Goal: Information Seeking & Learning: Check status

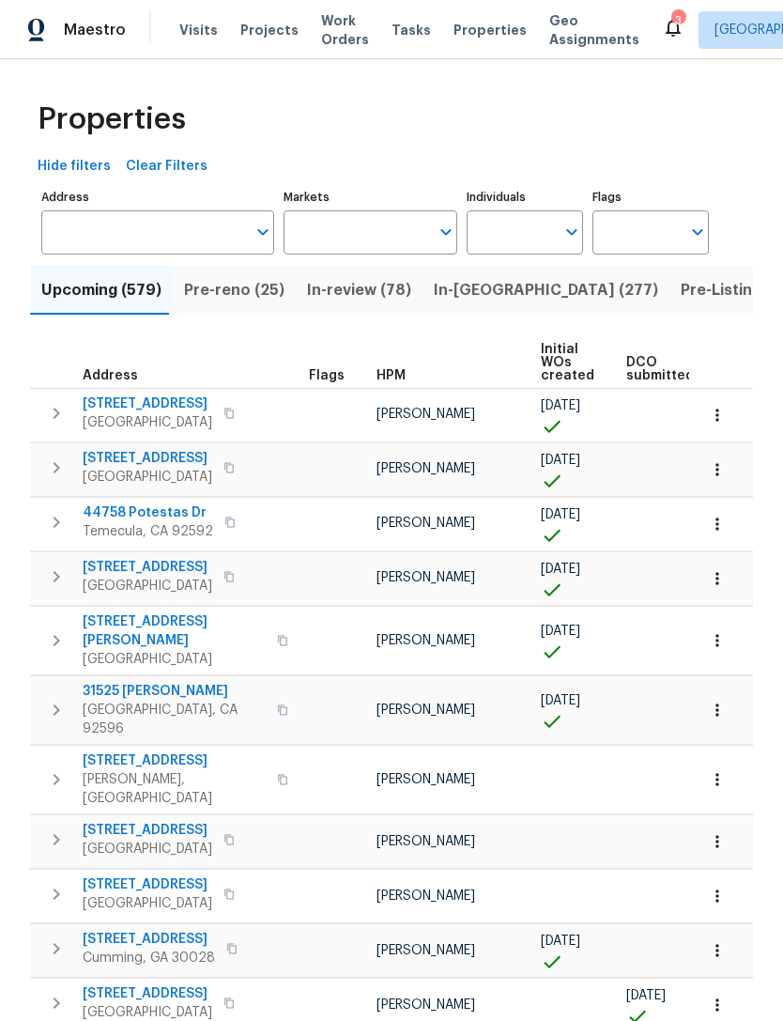
click at [553, 234] on input "Individuals" at bounding box center [511, 232] width 88 height 44
type input "aponte"
click at [513, 290] on input "checkbox" at bounding box center [501, 291] width 39 height 39
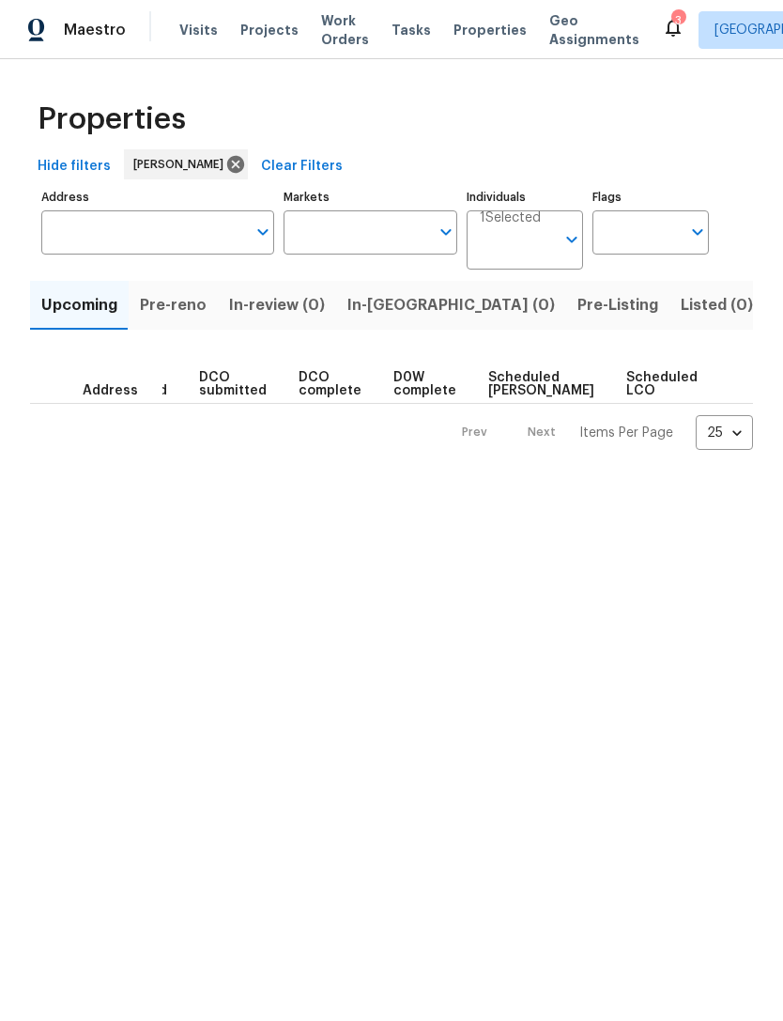
scroll to position [0, 183]
click at [681, 315] on span "Listed (0)" at bounding box center [717, 305] width 72 height 26
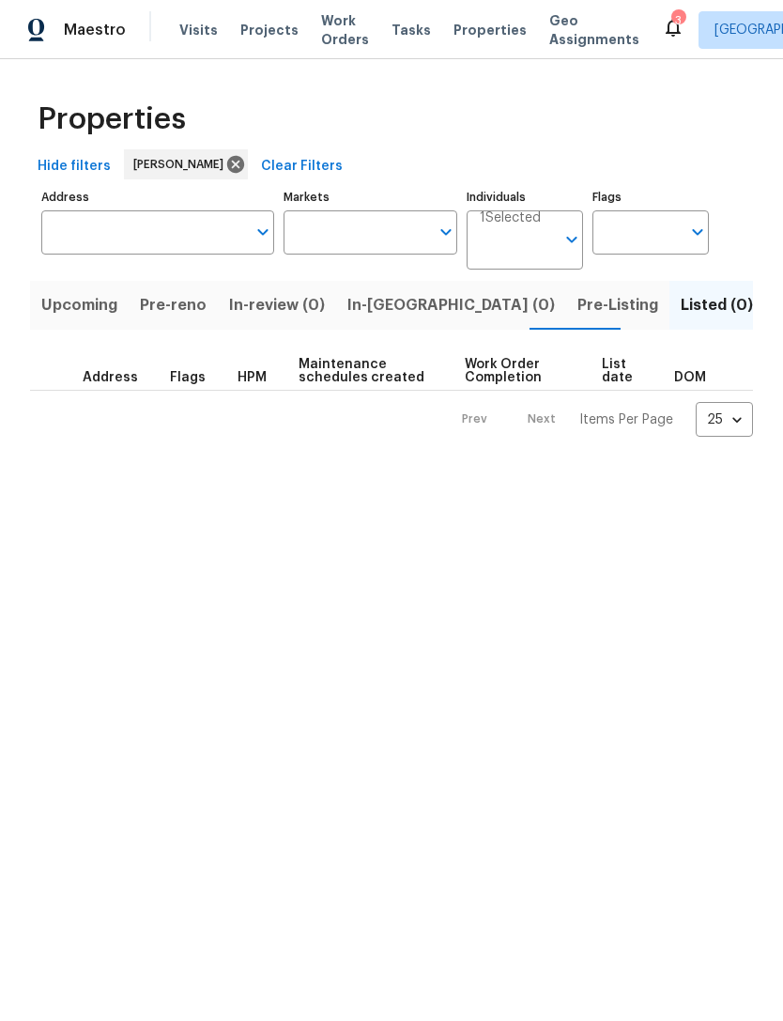
click at [578, 308] on span "Pre-Listing" at bounding box center [618, 305] width 81 height 26
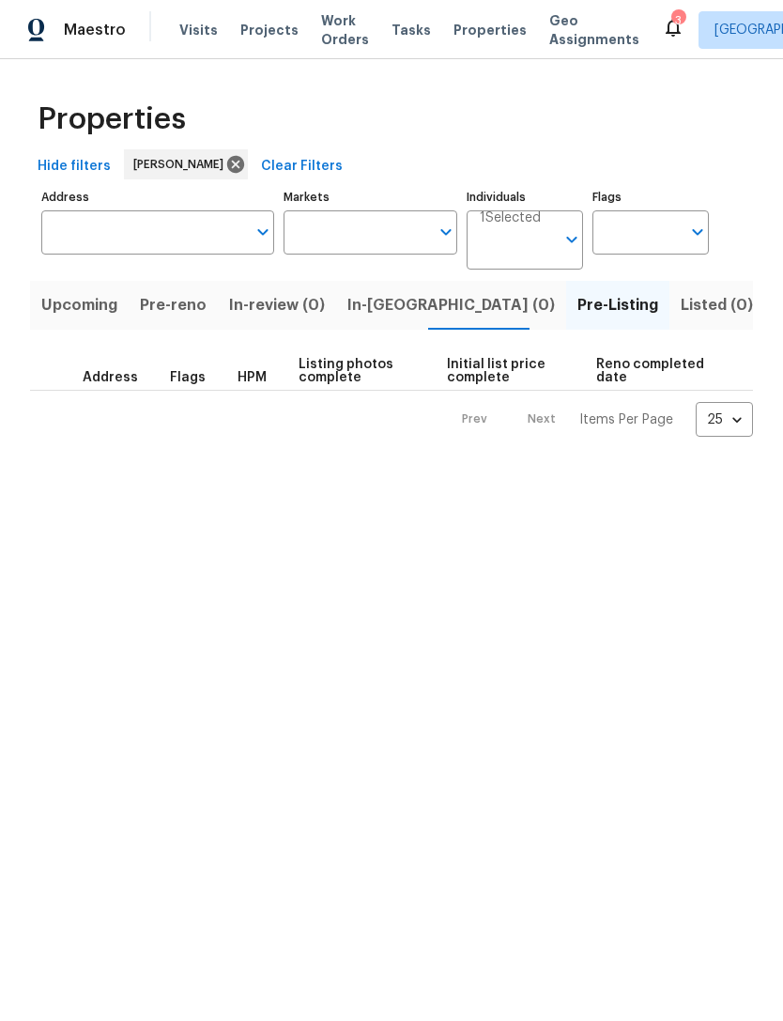
click at [395, 301] on span "In-reno (0)" at bounding box center [452, 305] width 208 height 26
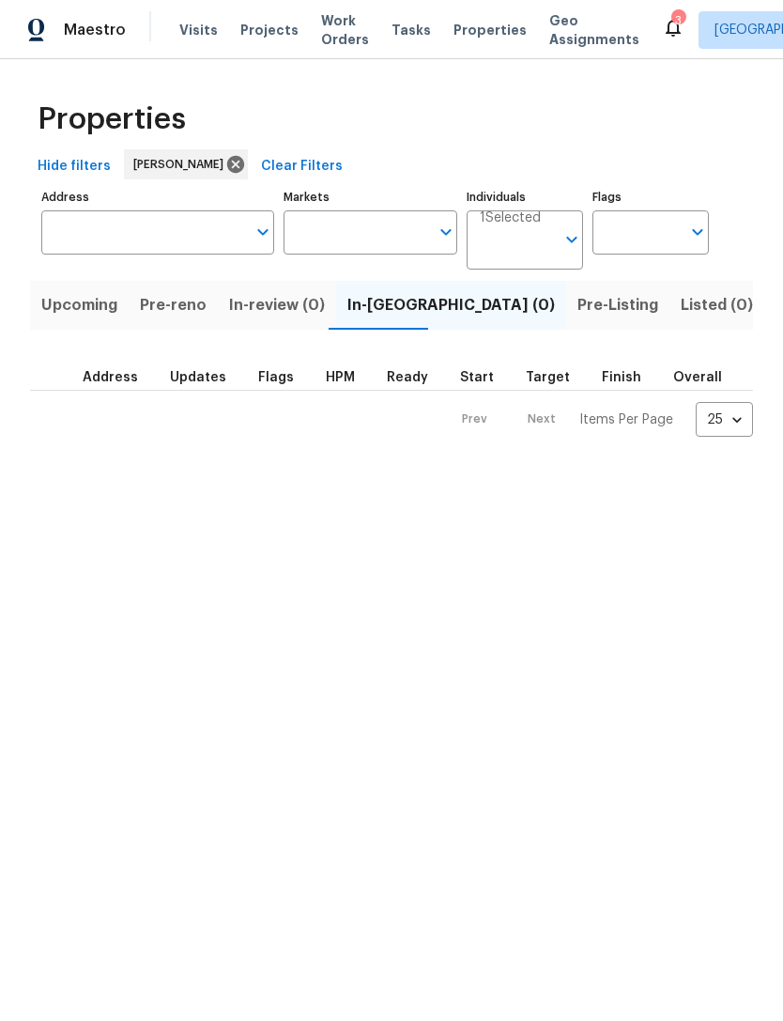
click at [96, 313] on span "Upcoming" at bounding box center [79, 305] width 76 height 26
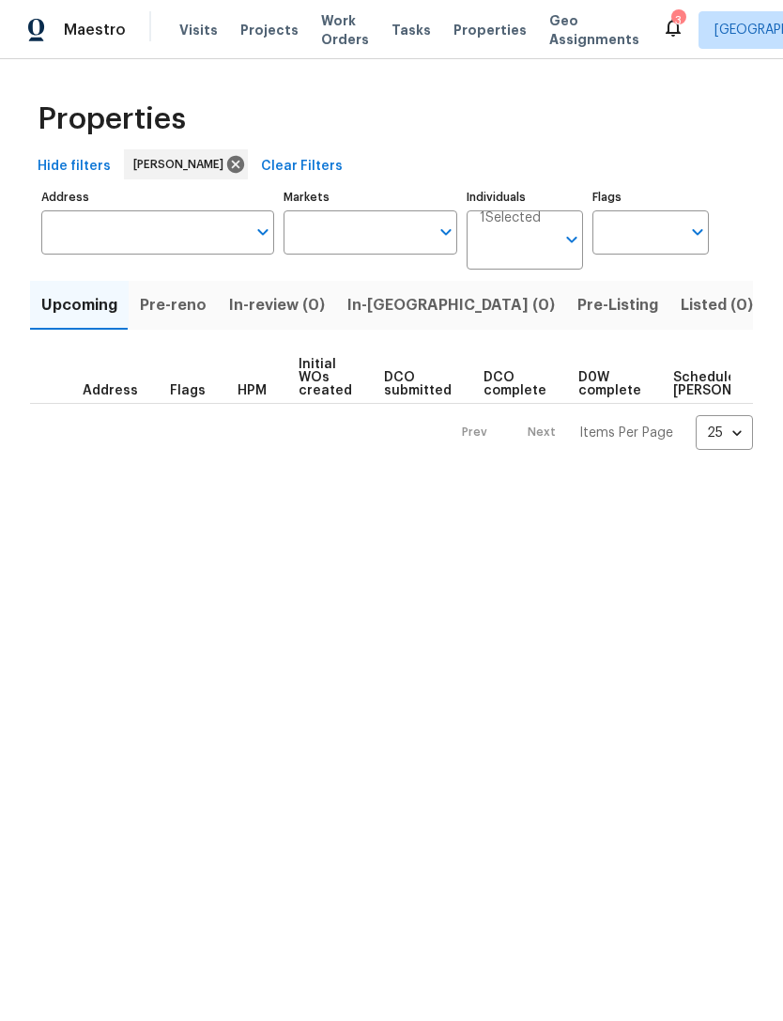
click at [400, 241] on input "Markets" at bounding box center [357, 232] width 147 height 44
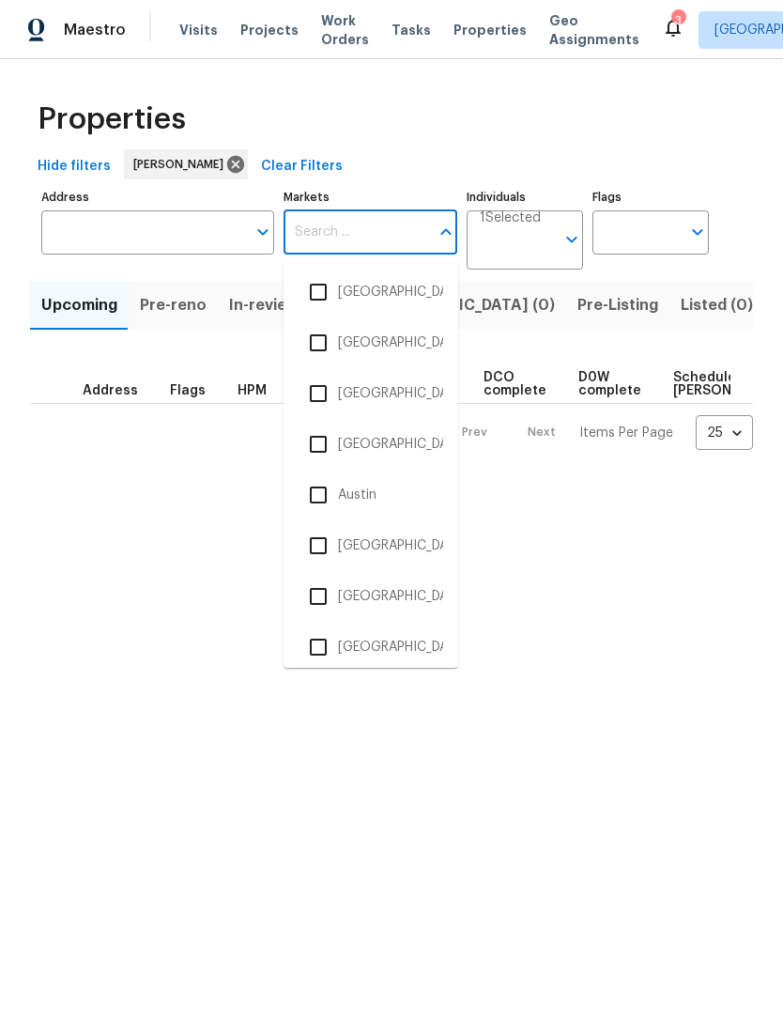
click at [329, 500] on input "checkbox" at bounding box center [318, 494] width 39 height 39
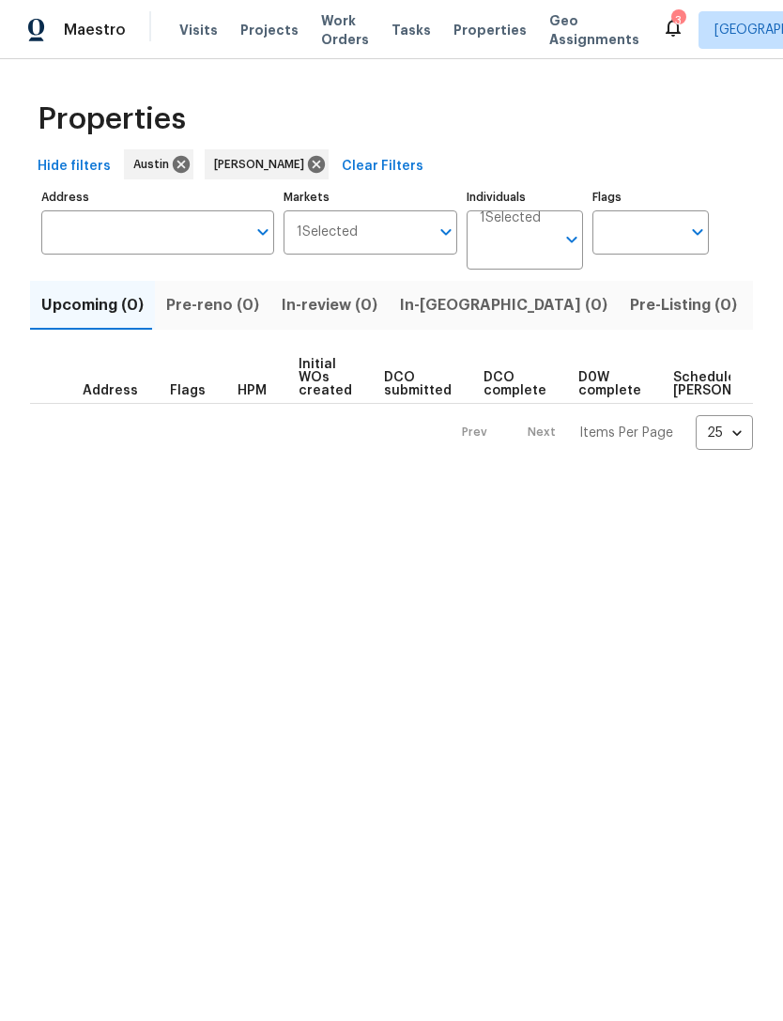
click at [242, 239] on input "Address" at bounding box center [143, 232] width 205 height 44
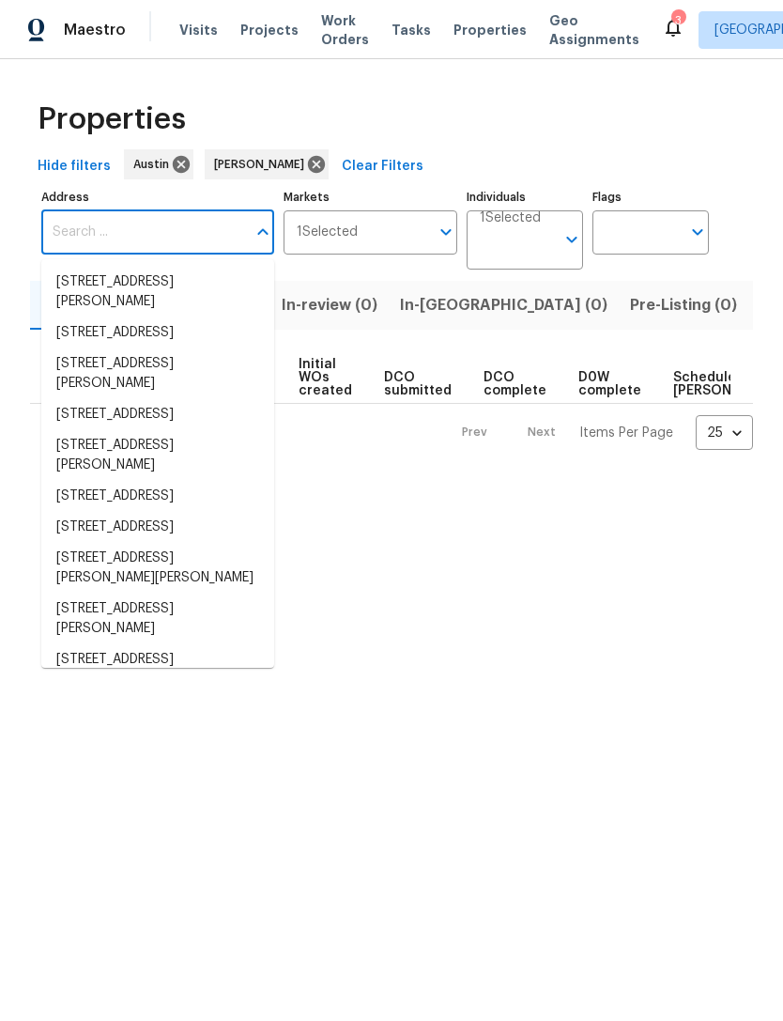
click at [535, 123] on div "Properties" at bounding box center [391, 119] width 723 height 60
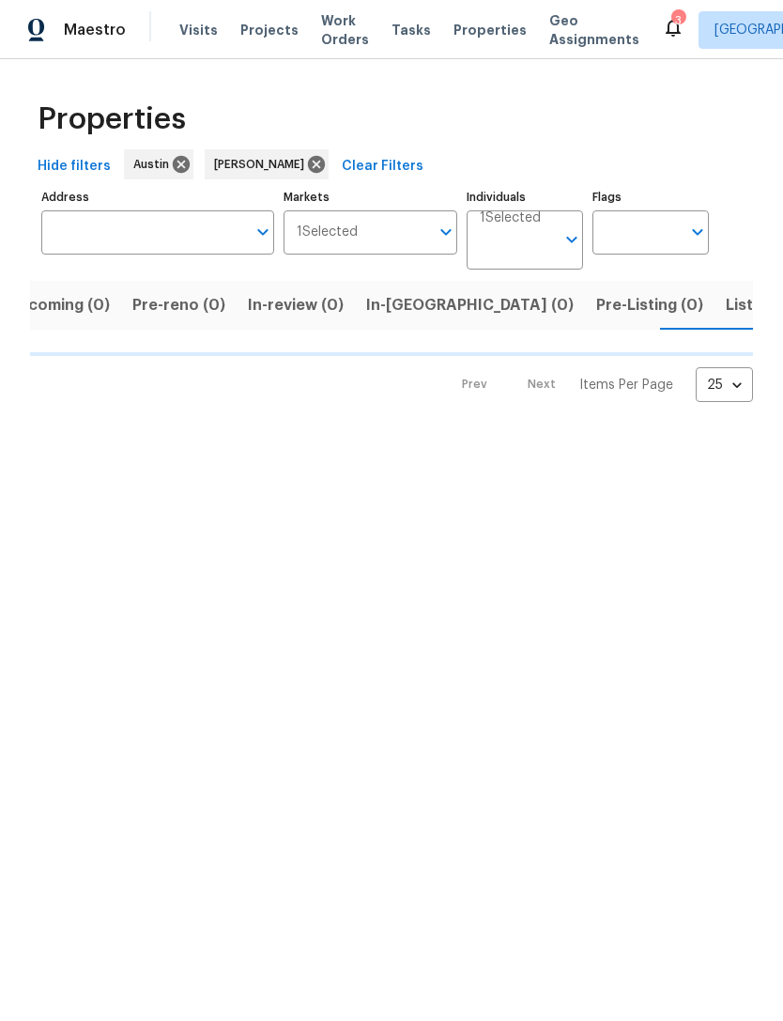
scroll to position [0, 35]
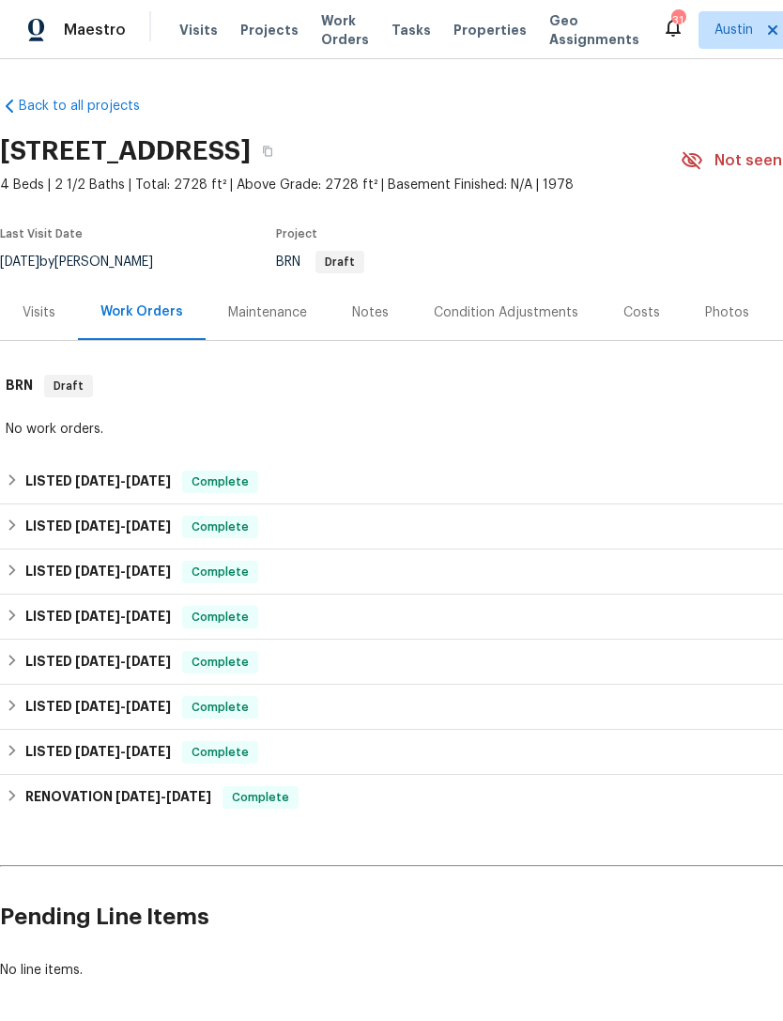
click at [473, 32] on span "Properties" at bounding box center [490, 30] width 73 height 19
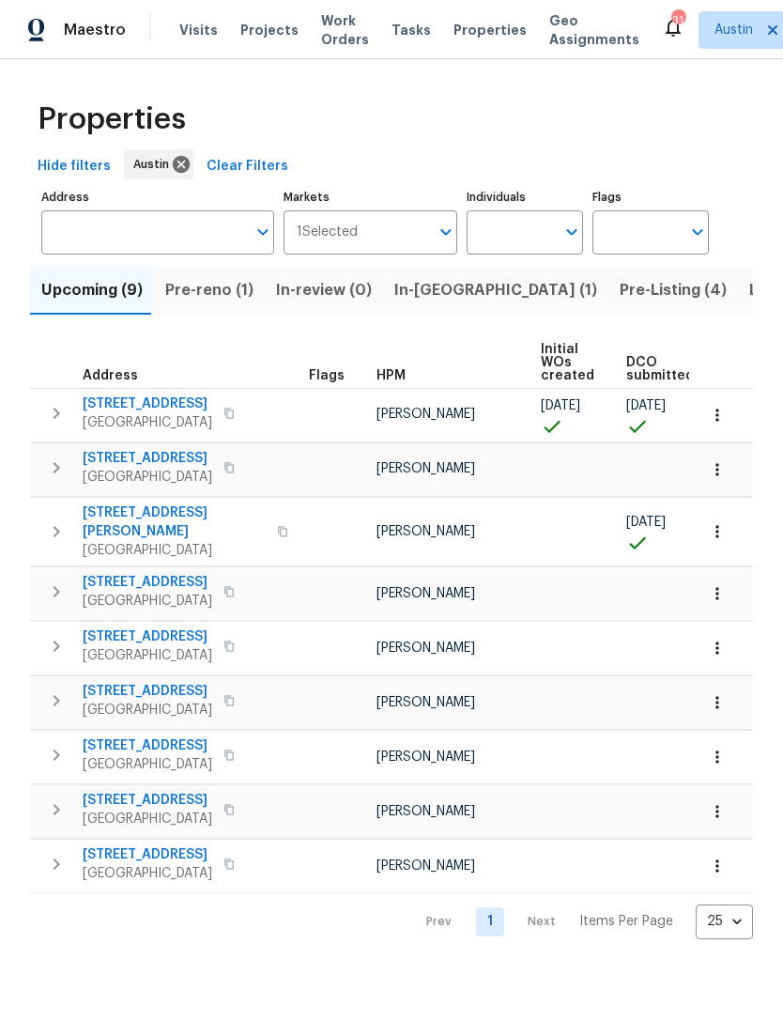
click at [555, 239] on input "Individuals" at bounding box center [511, 232] width 88 height 44
type input "so"
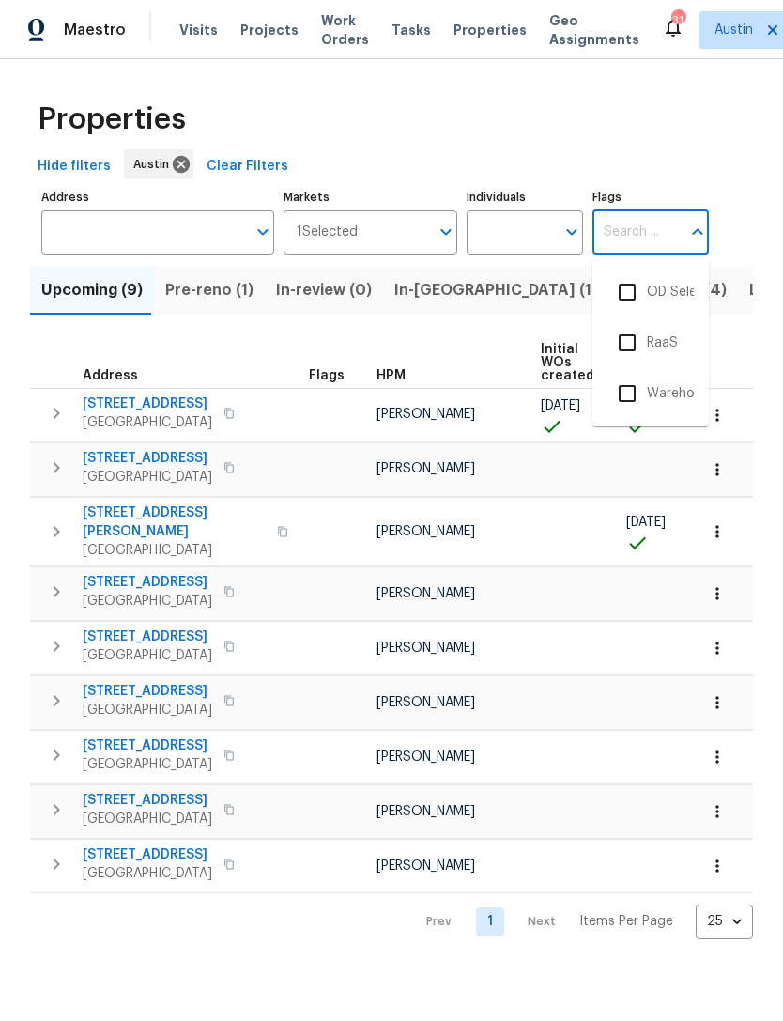
click at [413, 224] on input "Markets" at bounding box center [394, 232] width 72 height 44
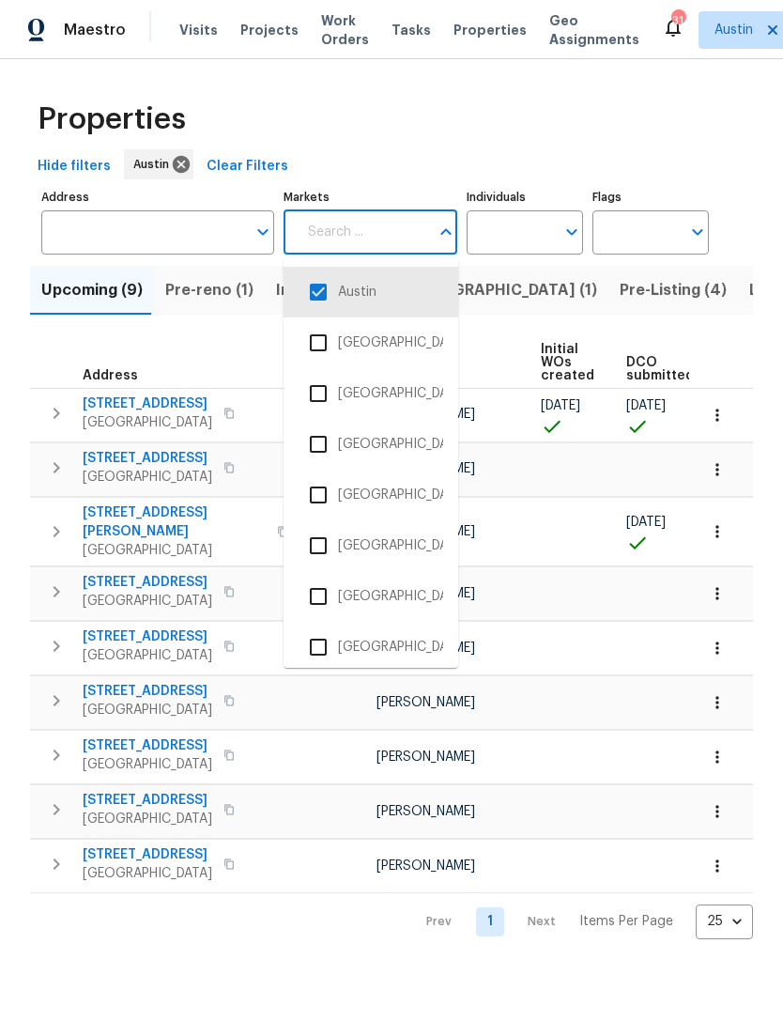
click at [476, 147] on div "Properties" at bounding box center [391, 119] width 723 height 60
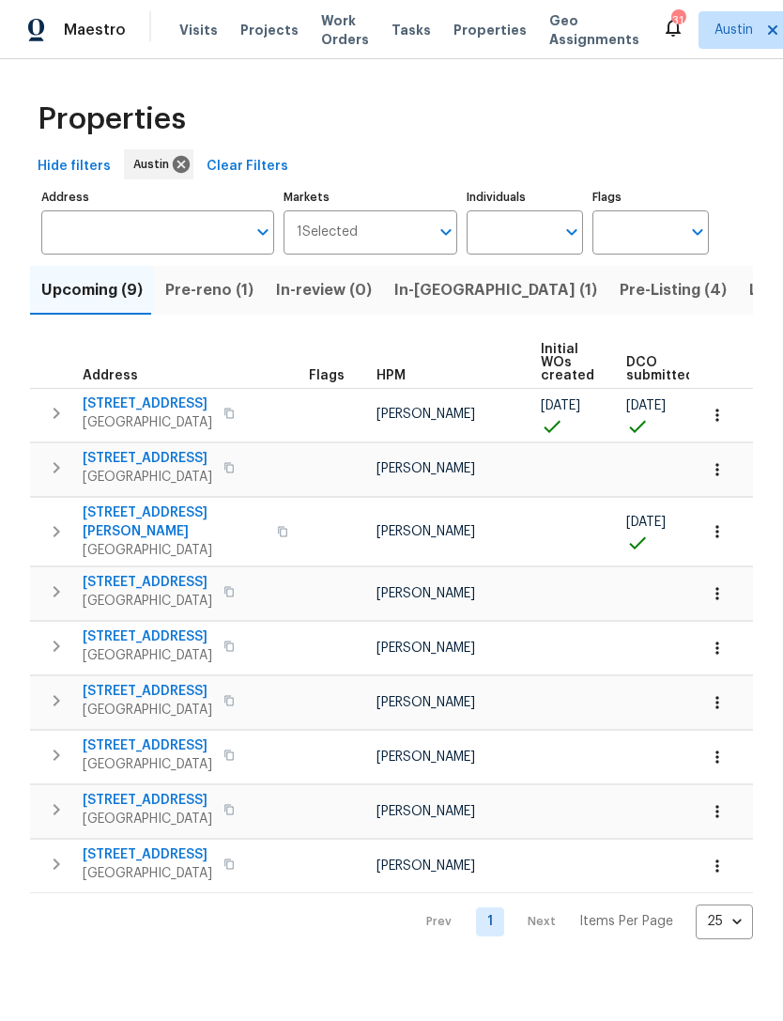
click at [213, 308] on button "Pre-reno (1)" at bounding box center [209, 290] width 111 height 49
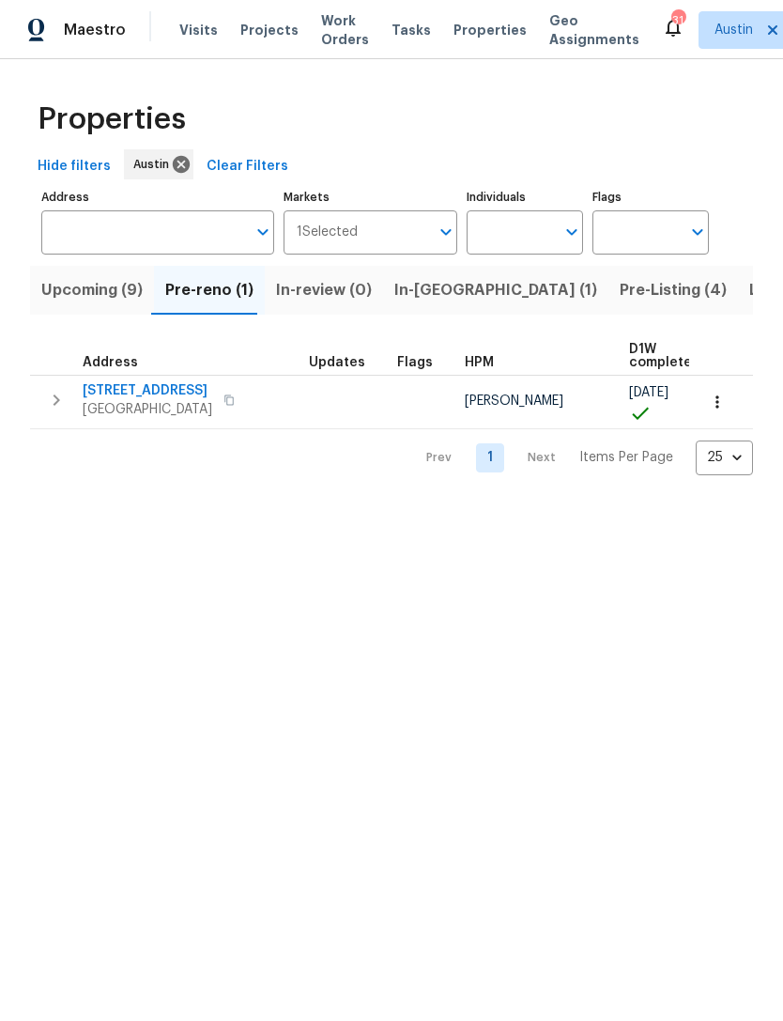
click at [338, 297] on span "In-review (0)" at bounding box center [324, 290] width 96 height 26
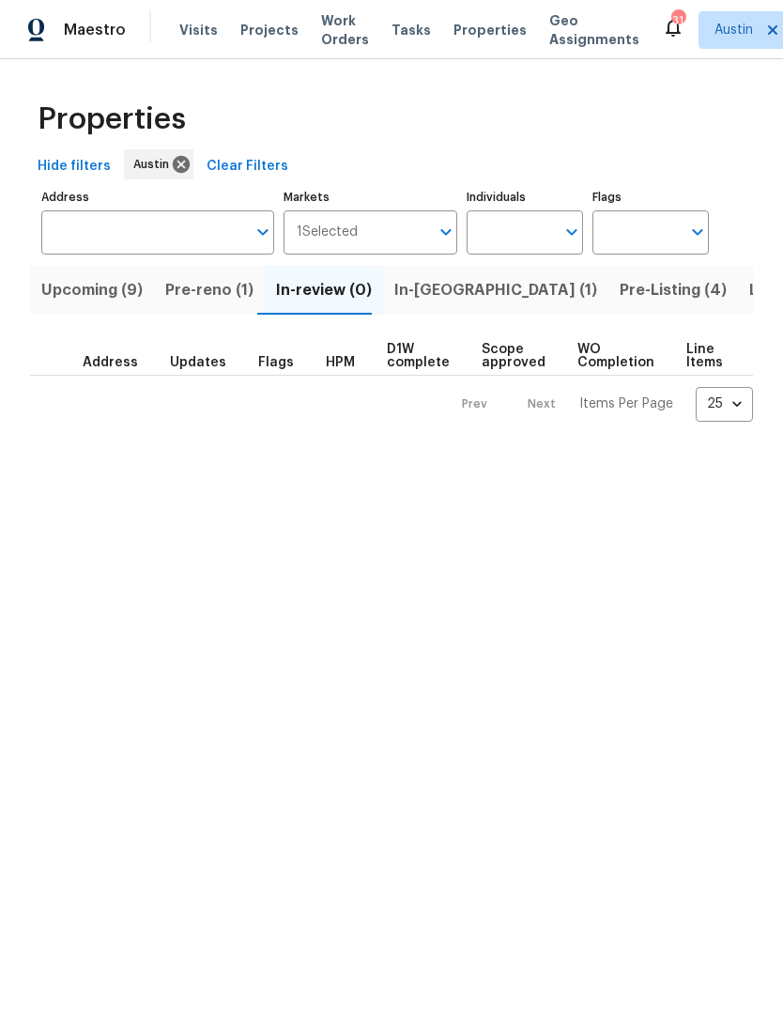
click at [427, 295] on span "In-reno (1)" at bounding box center [495, 290] width 203 height 26
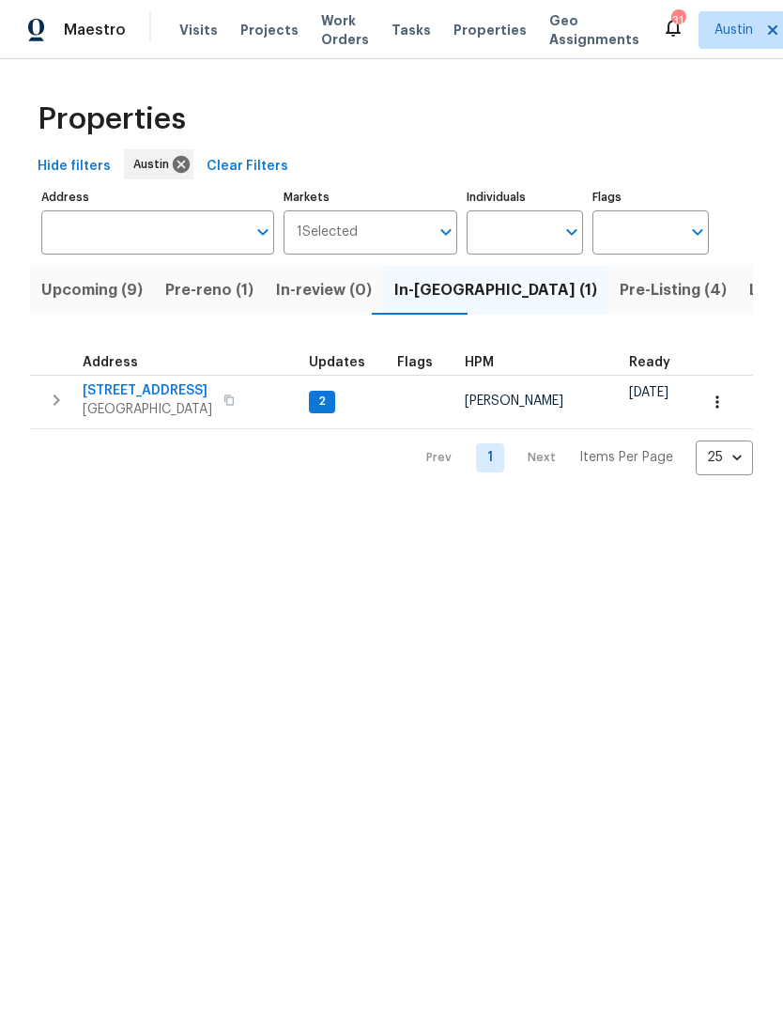
click at [620, 292] on span "Pre-Listing (4)" at bounding box center [673, 290] width 107 height 26
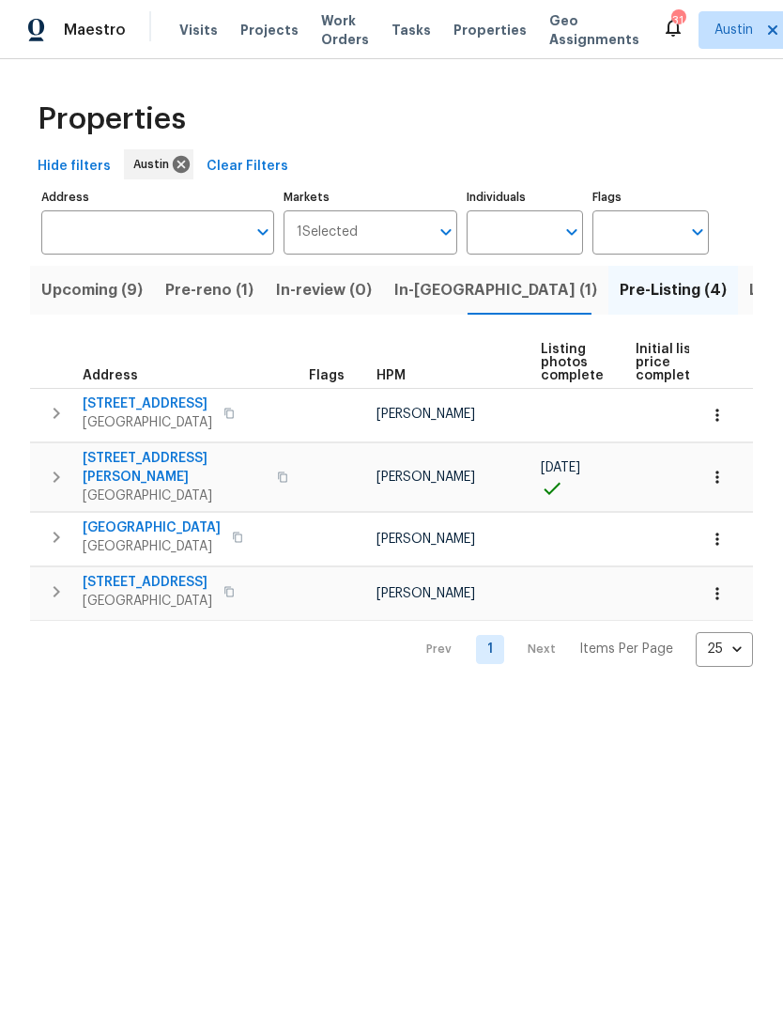
click at [435, 287] on span "In-reno (1)" at bounding box center [495, 290] width 203 height 26
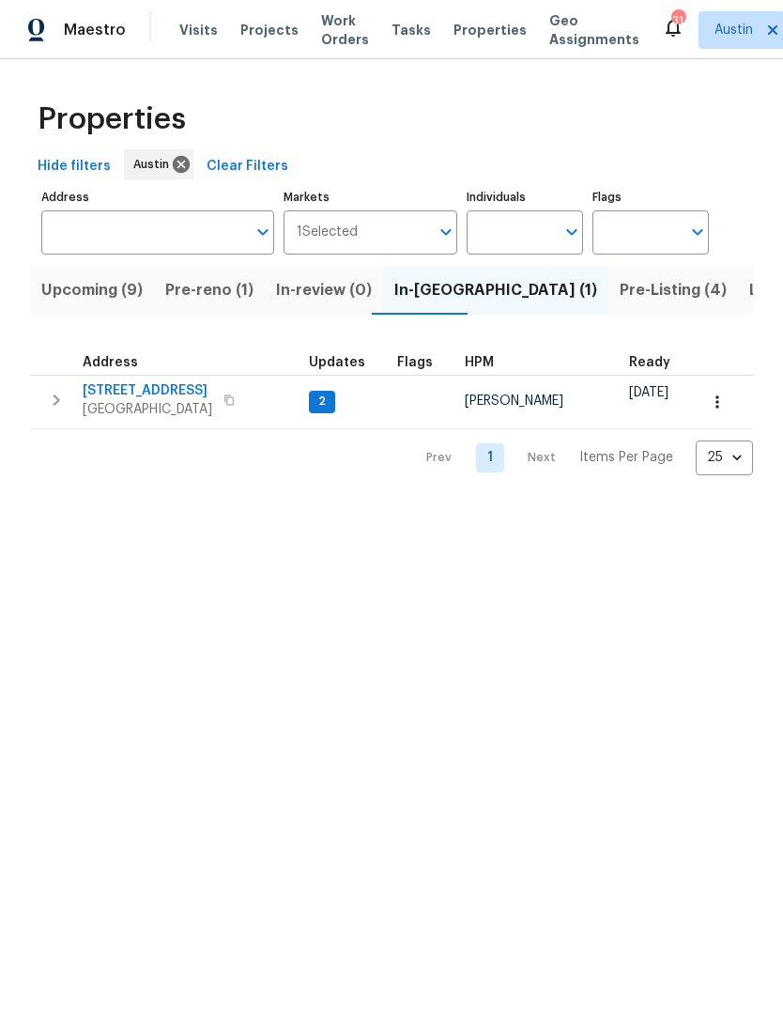
click at [620, 294] on span "Pre-Listing (4)" at bounding box center [673, 290] width 107 height 26
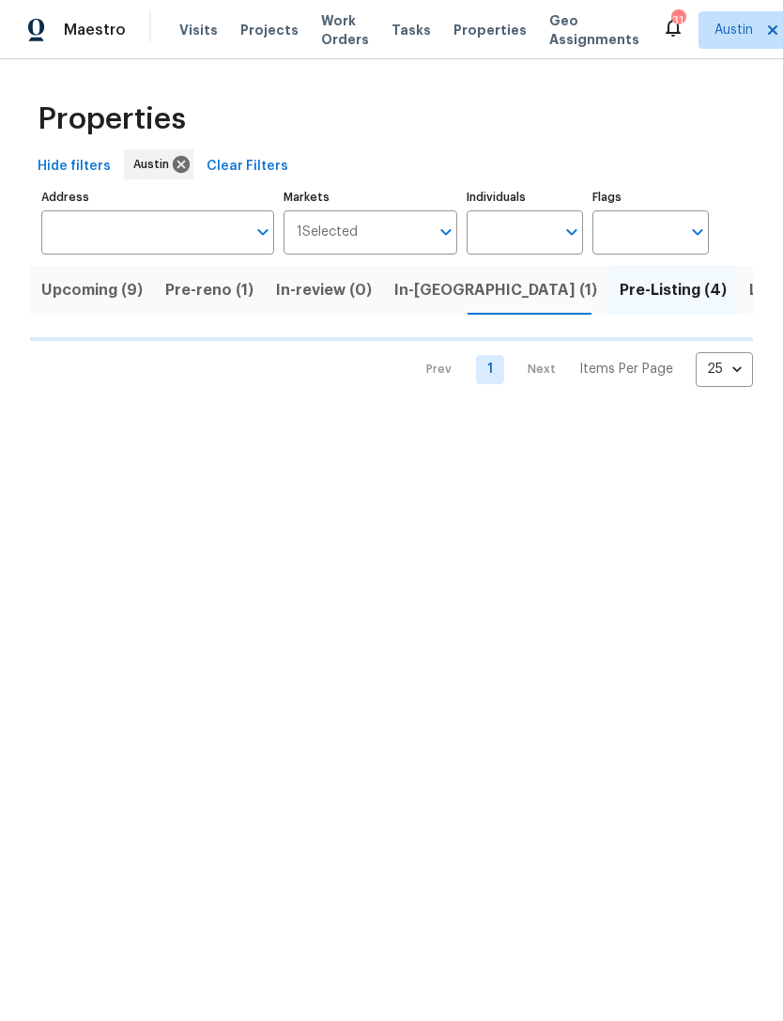
click at [430, 278] on span "In-reno (1)" at bounding box center [495, 290] width 203 height 26
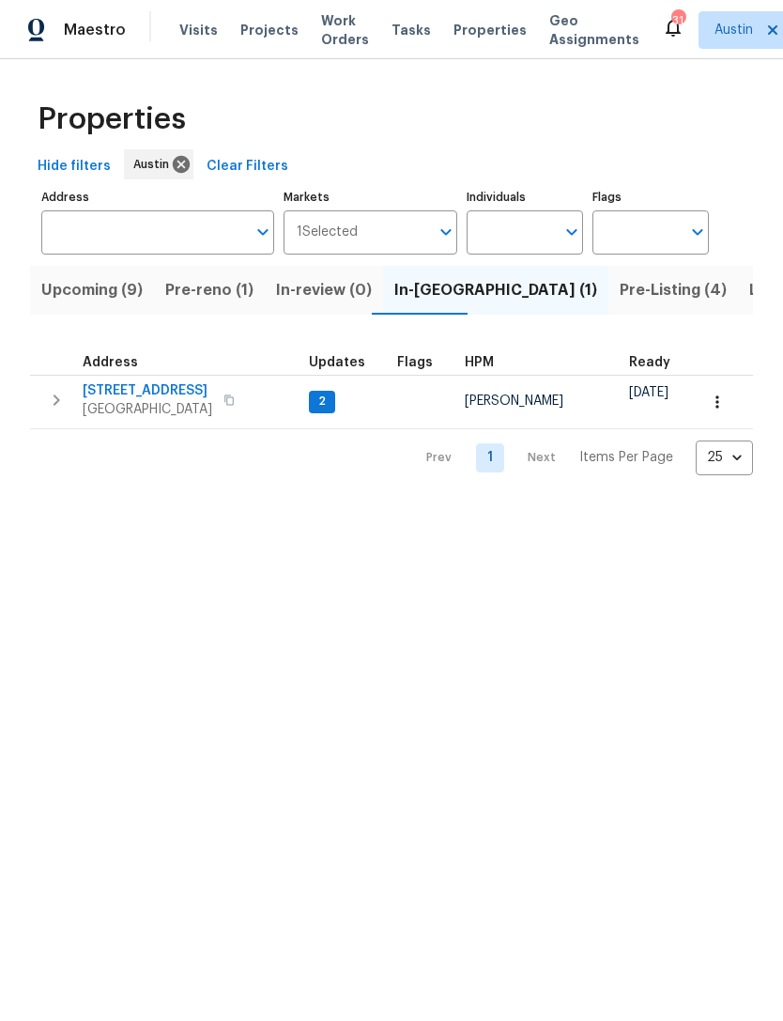
click at [620, 295] on span "Pre-Listing (4)" at bounding box center [673, 290] width 107 height 26
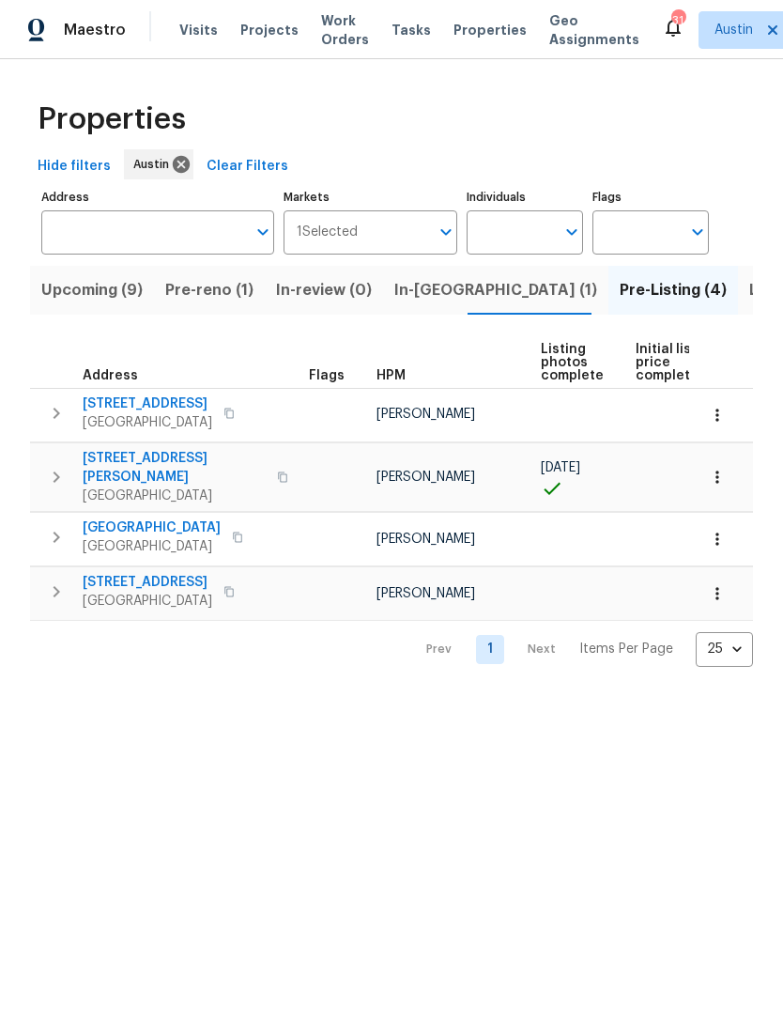
click at [434, 295] on span "In-reno (1)" at bounding box center [495, 290] width 203 height 26
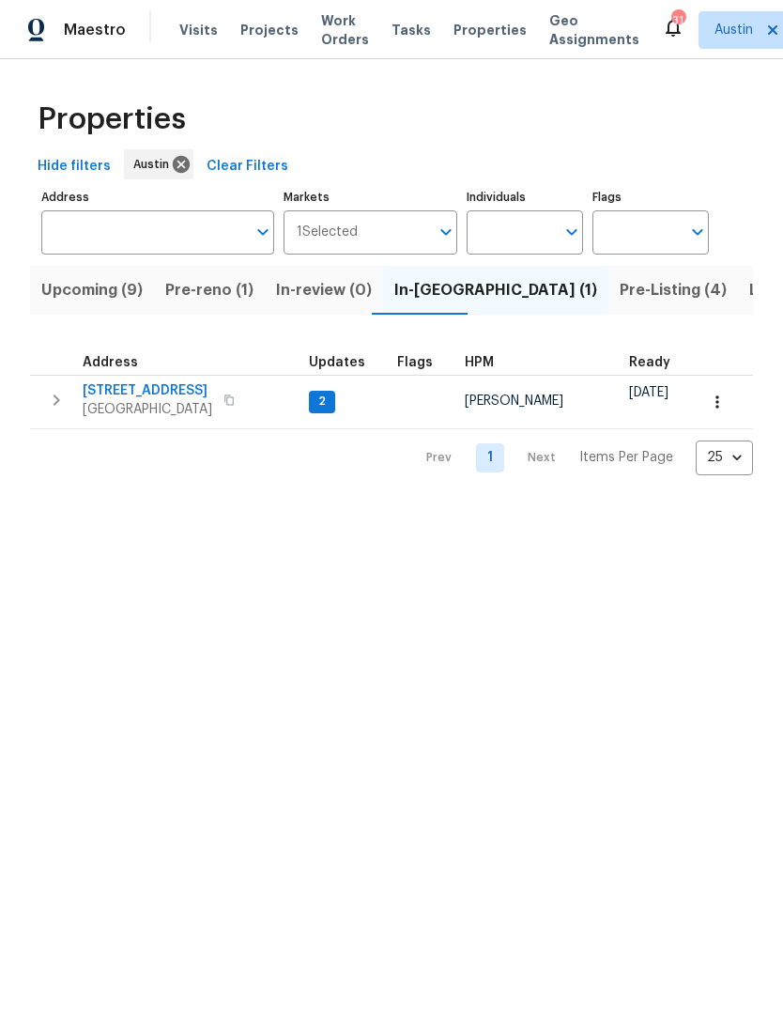
click at [218, 411] on button "button" at bounding box center [229, 400] width 23 height 26
click at [620, 293] on span "Pre-Listing (4)" at bounding box center [673, 290] width 107 height 26
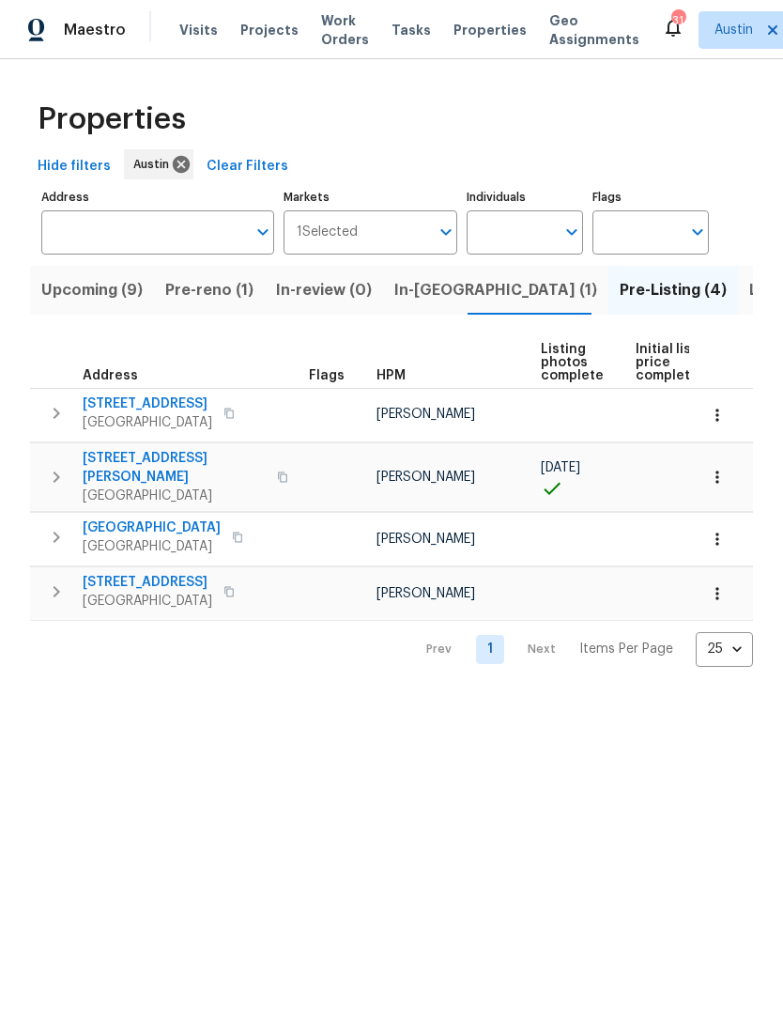
click at [62, 526] on icon "button" at bounding box center [56, 537] width 23 height 23
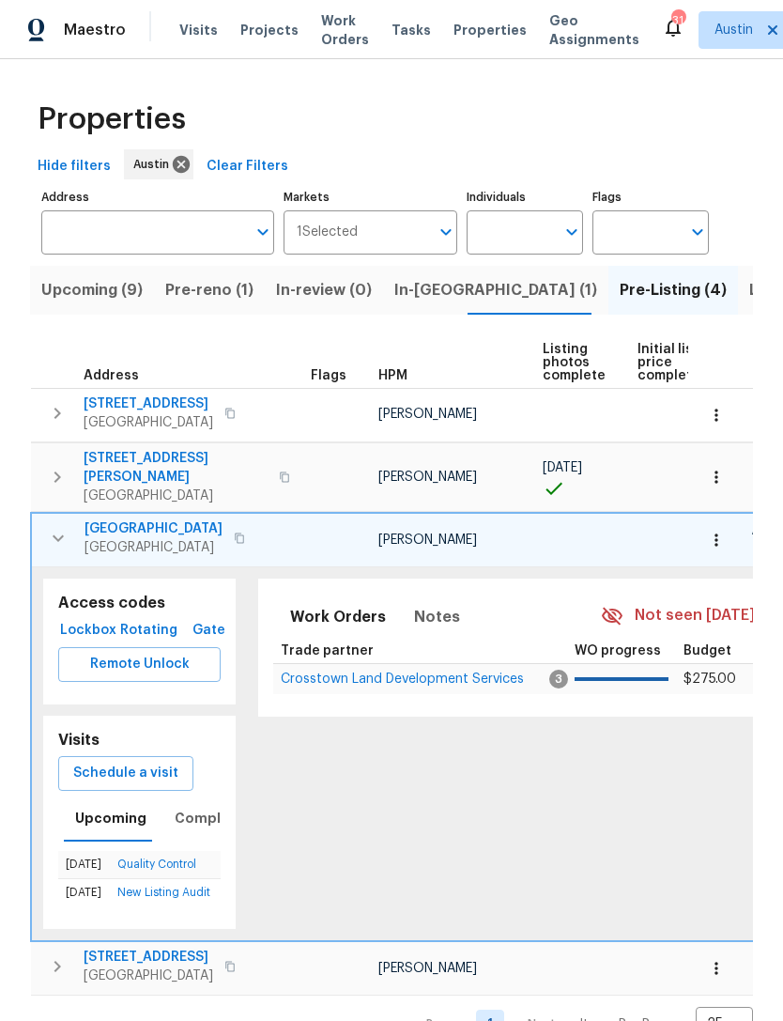
scroll to position [51, 0]
click at [433, 604] on span "Notes" at bounding box center [437, 617] width 46 height 26
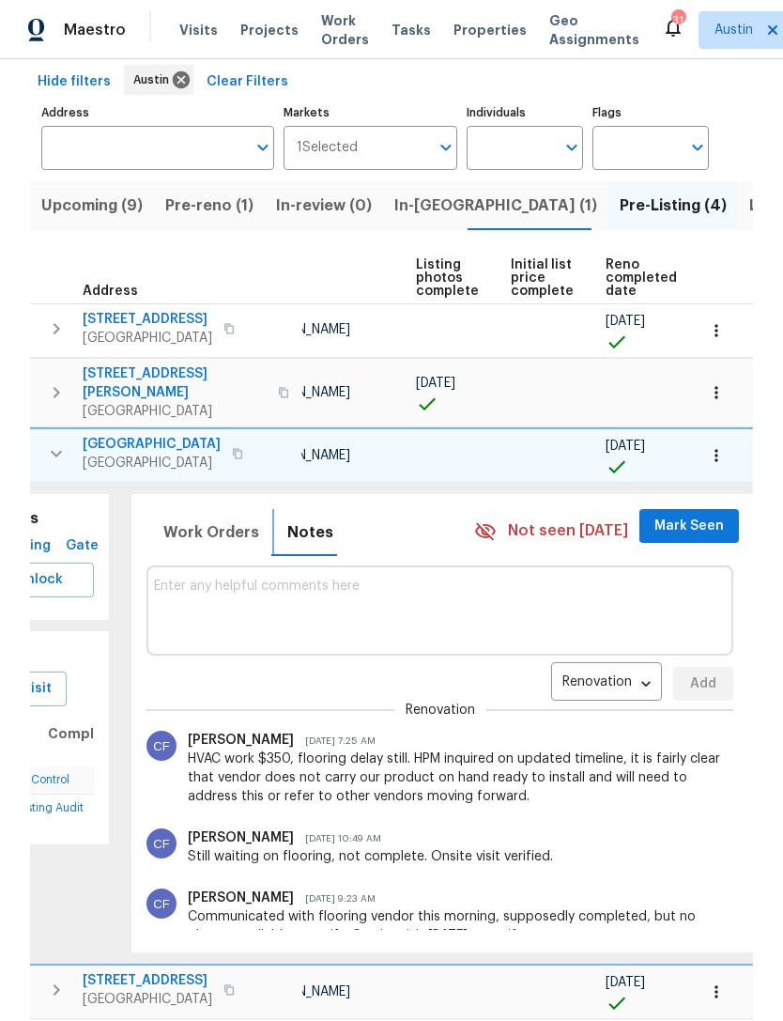
scroll to position [0, 0]
click at [85, 435] on span "124 Blossom Valley Strm" at bounding box center [152, 444] width 138 height 19
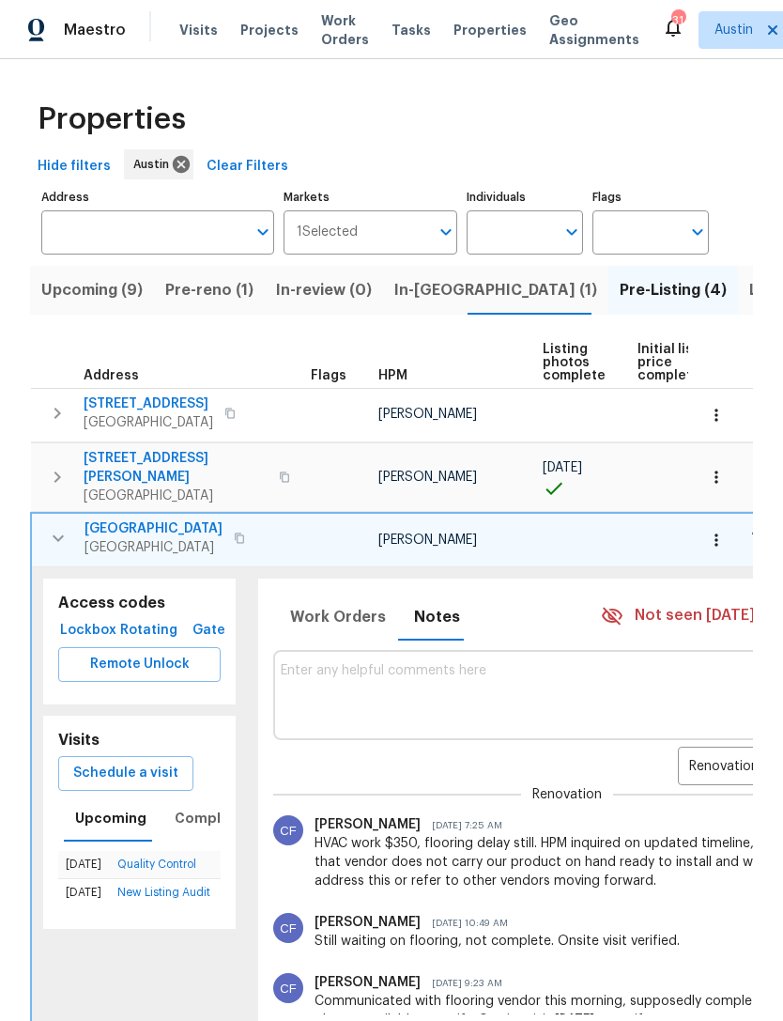
click at [67, 527] on icon "button" at bounding box center [58, 538] width 23 height 23
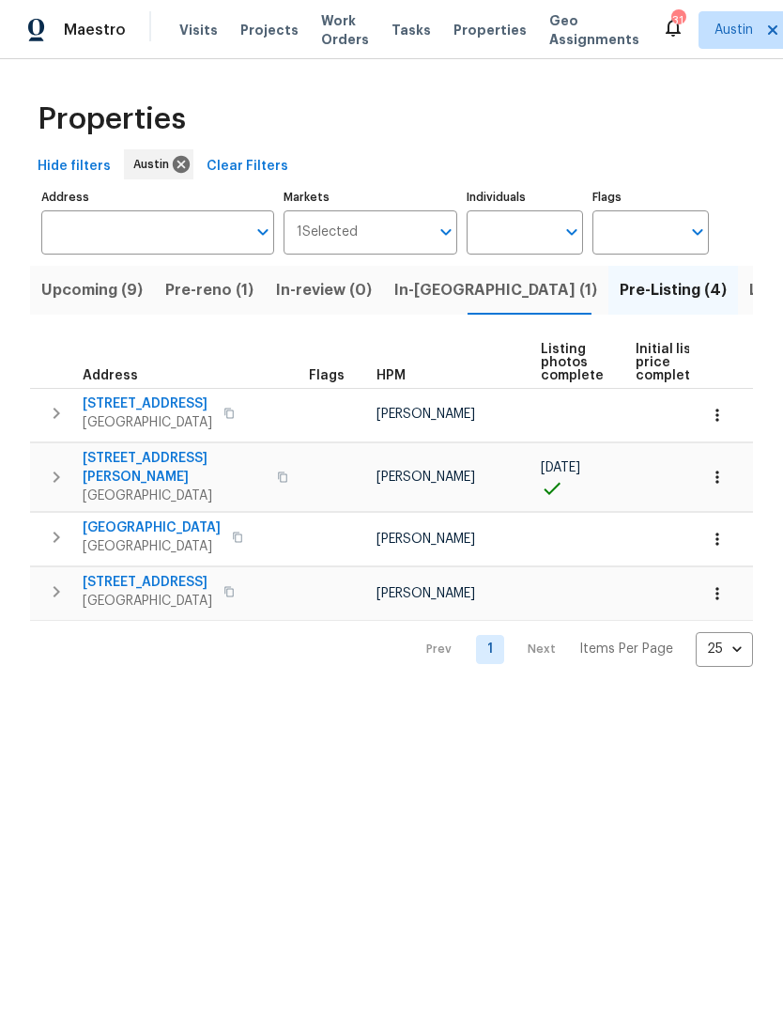
click at [750, 293] on span "Listed (33)" at bounding box center [790, 290] width 80 height 26
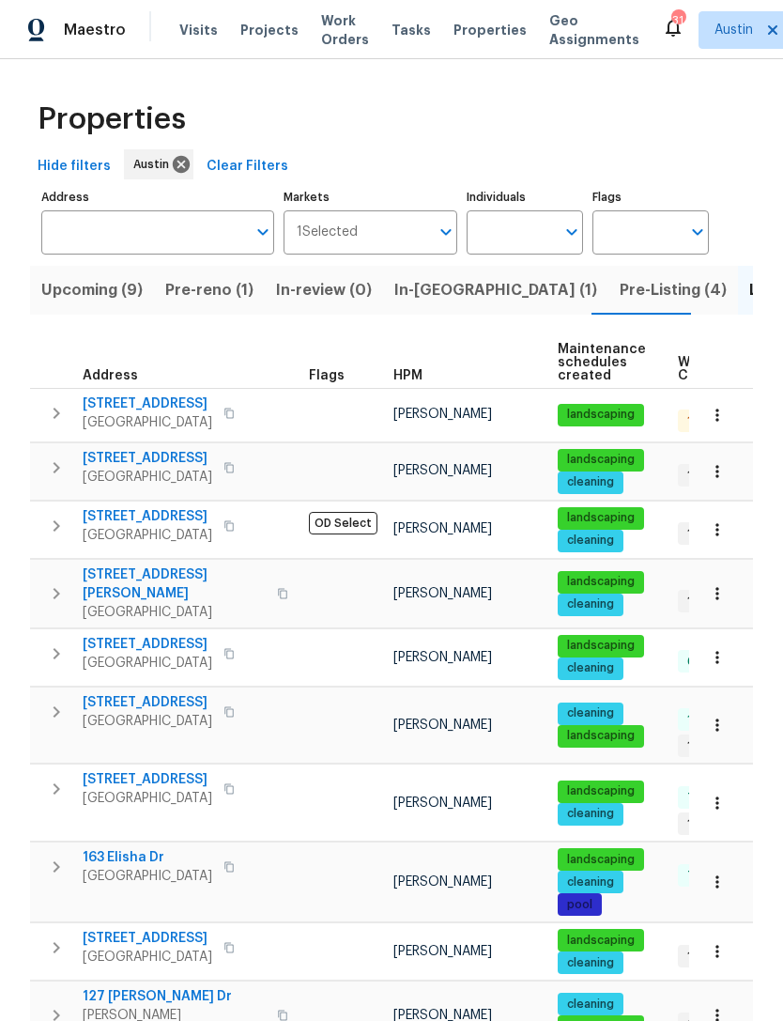
click at [112, 294] on span "Upcoming (9)" at bounding box center [91, 290] width 101 height 26
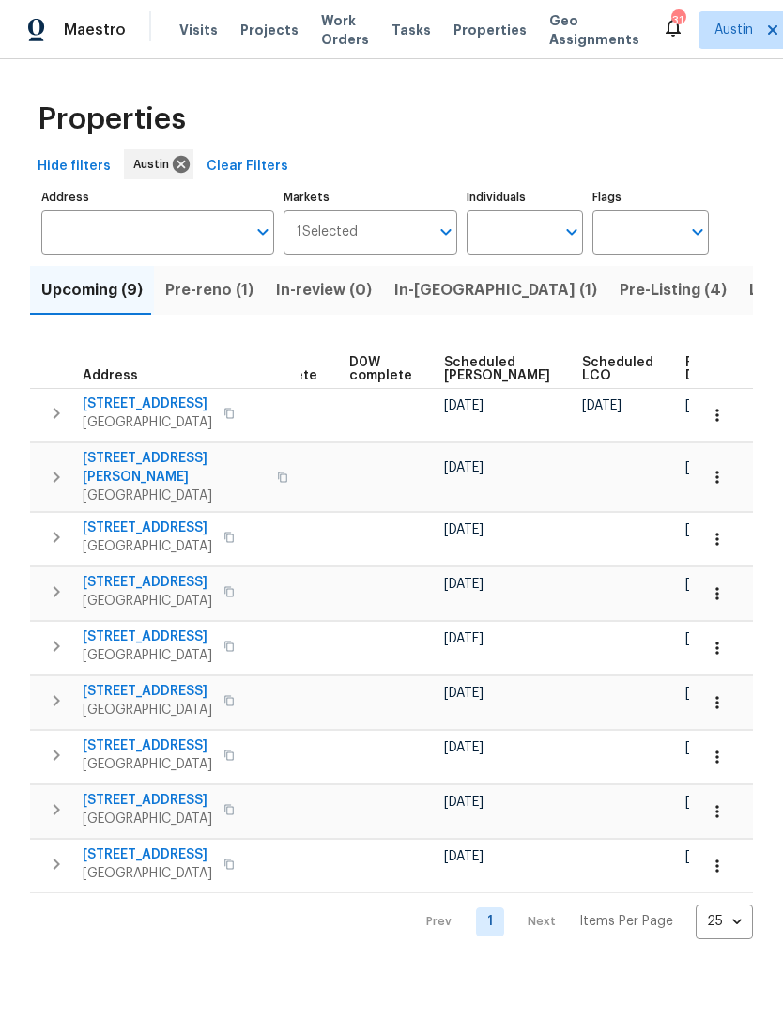
scroll to position [0, 471]
click at [428, 305] on button "In-reno (1)" at bounding box center [495, 290] width 225 height 49
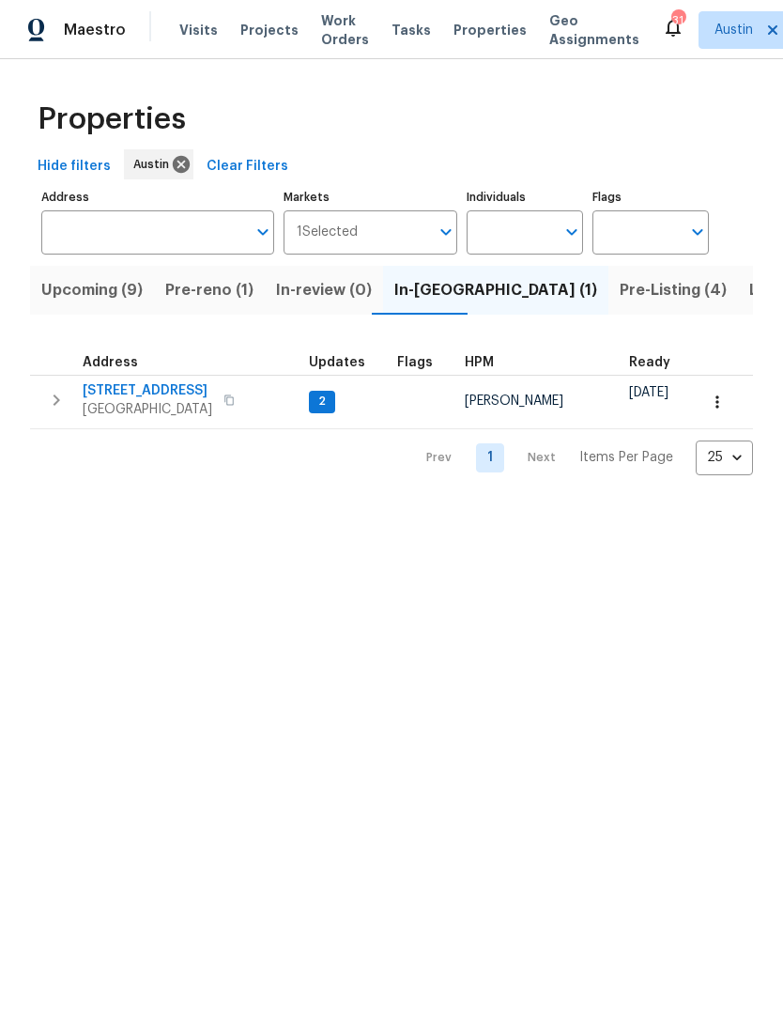
click at [620, 287] on span "Pre-Listing (4)" at bounding box center [673, 290] width 107 height 26
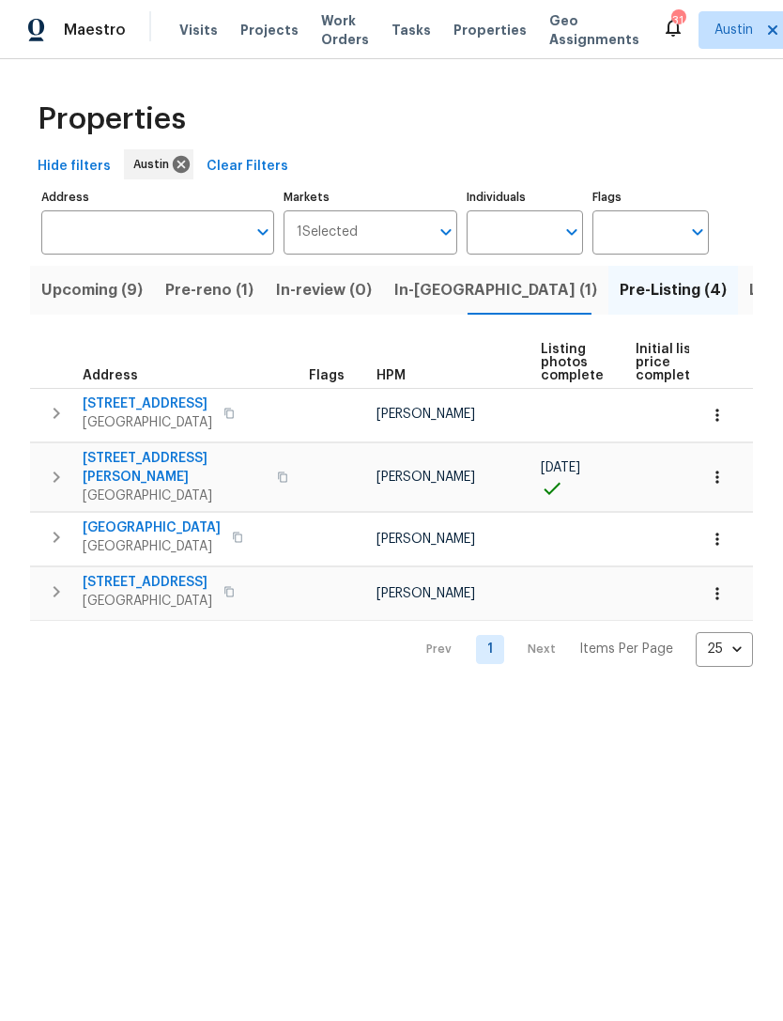
click at [750, 292] on span "Listed (33)" at bounding box center [790, 290] width 80 height 26
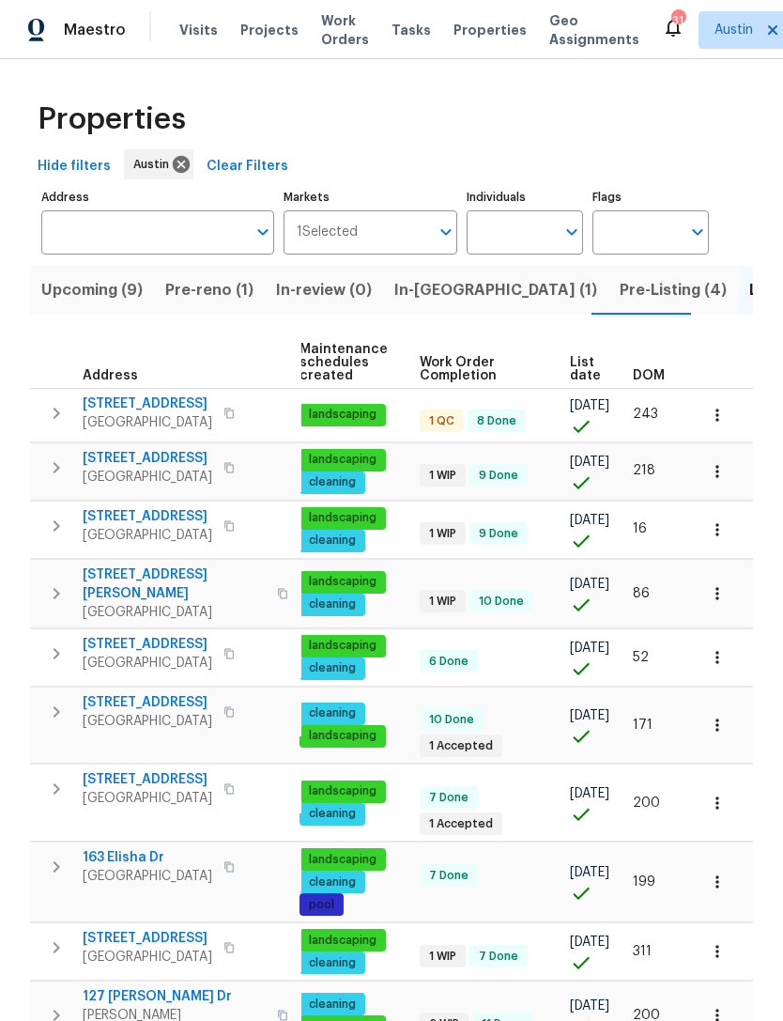
click at [655, 374] on span "DOM" at bounding box center [649, 375] width 32 height 13
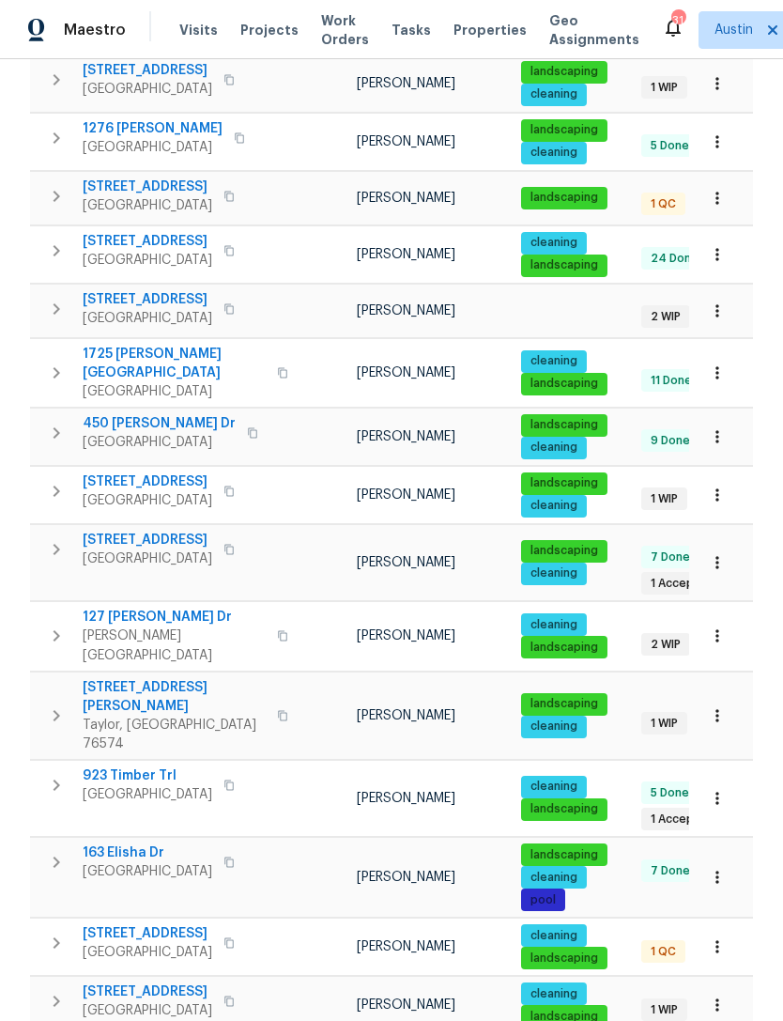
scroll to position [407, 0]
